Goal: Task Accomplishment & Management: Manage account settings

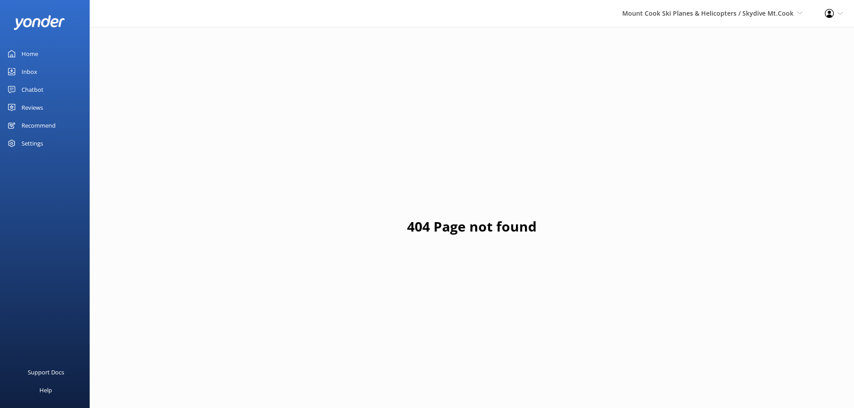
click at [39, 100] on div "Reviews" at bounding box center [33, 108] width 22 height 18
